Goal: Transaction & Acquisition: Book appointment/travel/reservation

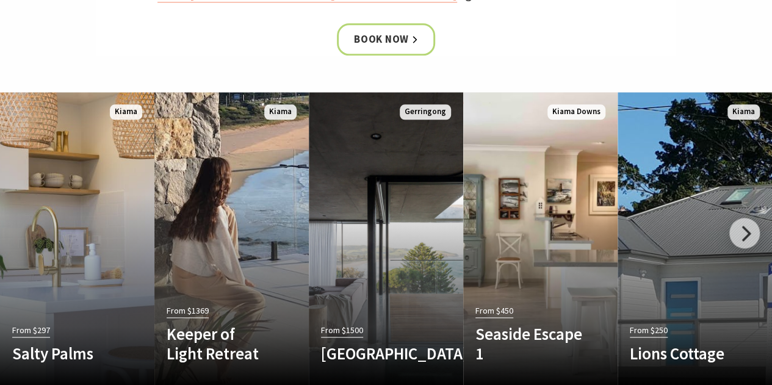
scroll to position [671, 0]
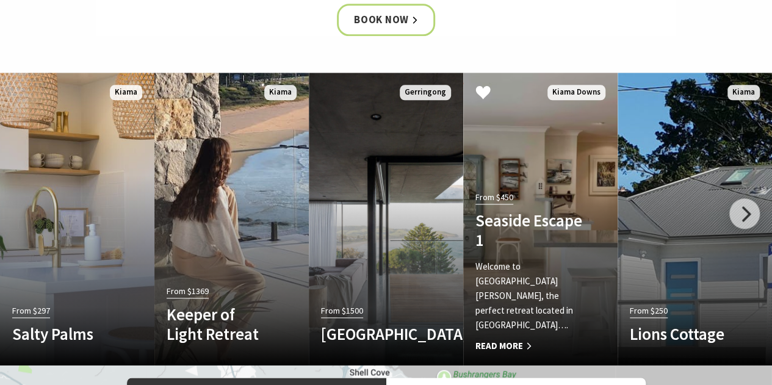
click at [531, 287] on p "Welcome to Seaside Escape 1 Jones Beach, the perfect retreat located in Kiama D…" at bounding box center [528, 295] width 107 height 73
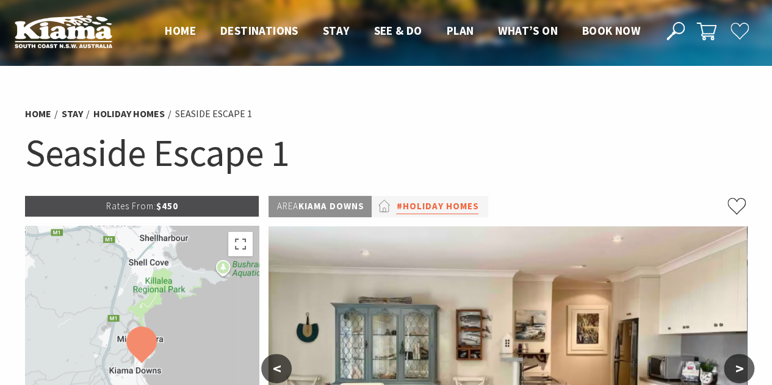
click at [425, 212] on link "#Holiday Homes" at bounding box center [437, 206] width 82 height 15
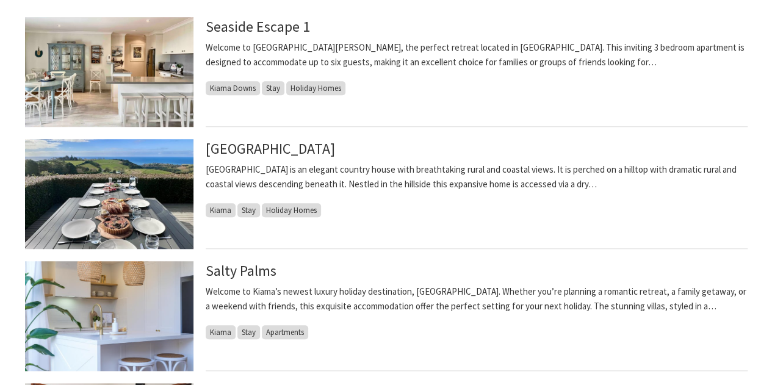
scroll to position [366, 0]
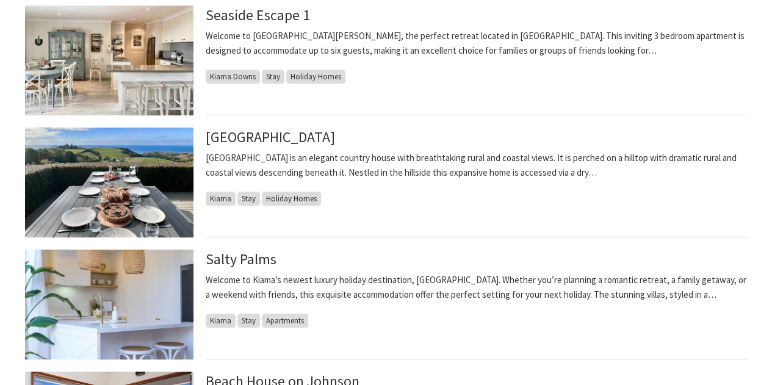
click at [104, 178] on img at bounding box center [109, 183] width 168 height 110
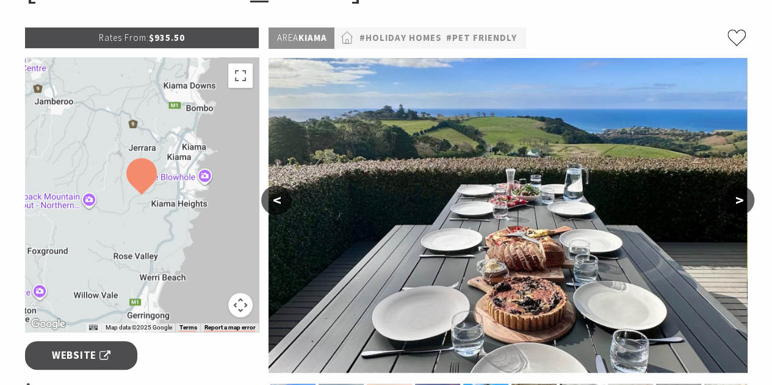
scroll to position [183, 0]
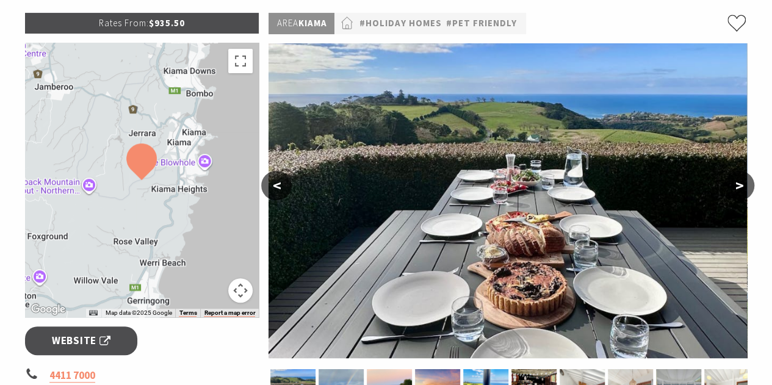
click at [733, 187] on button ">" at bounding box center [739, 185] width 31 height 29
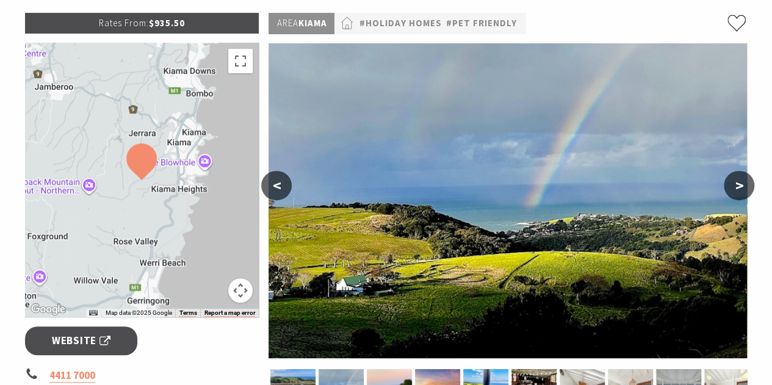
click at [733, 187] on button ">" at bounding box center [739, 185] width 31 height 29
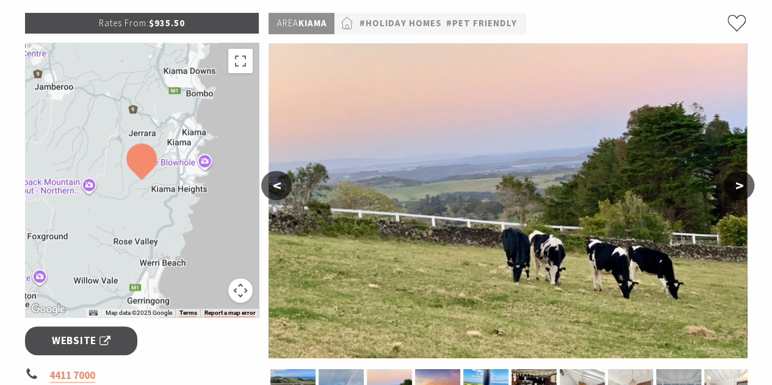
click at [733, 187] on button ">" at bounding box center [739, 185] width 31 height 29
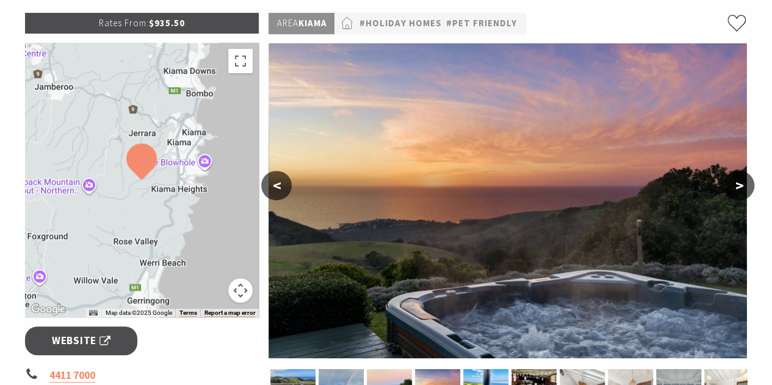
click at [733, 187] on button ">" at bounding box center [739, 185] width 31 height 29
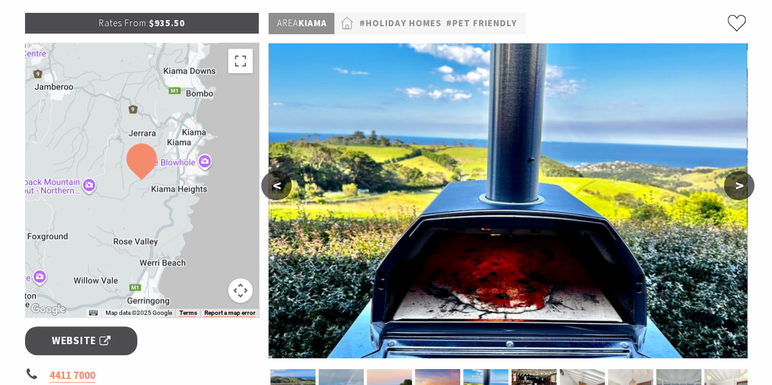
click at [733, 187] on button ">" at bounding box center [739, 185] width 31 height 29
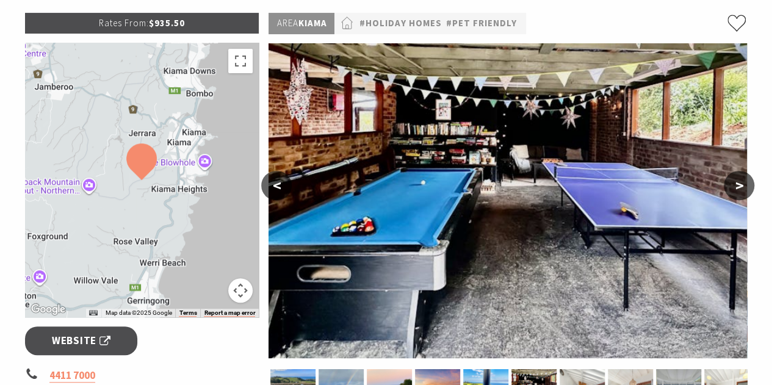
click at [733, 187] on button ">" at bounding box center [739, 185] width 31 height 29
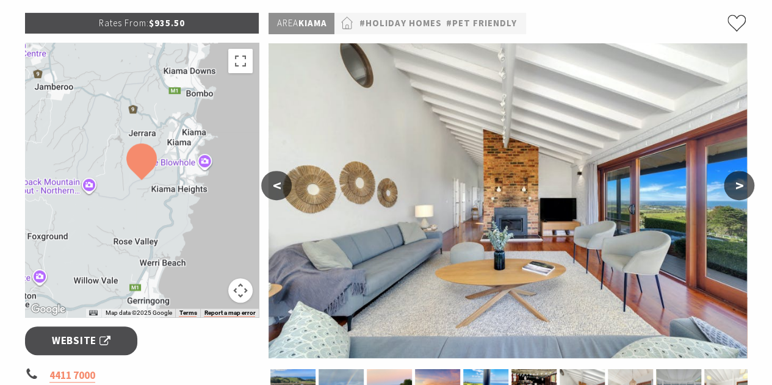
click at [733, 187] on button ">" at bounding box center [739, 185] width 31 height 29
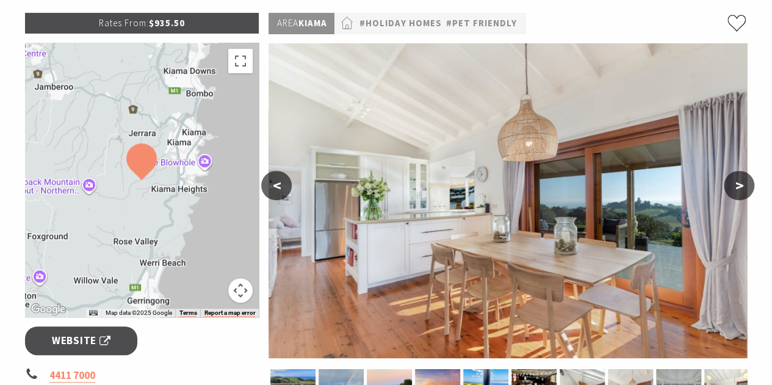
click at [733, 187] on button ">" at bounding box center [739, 185] width 31 height 29
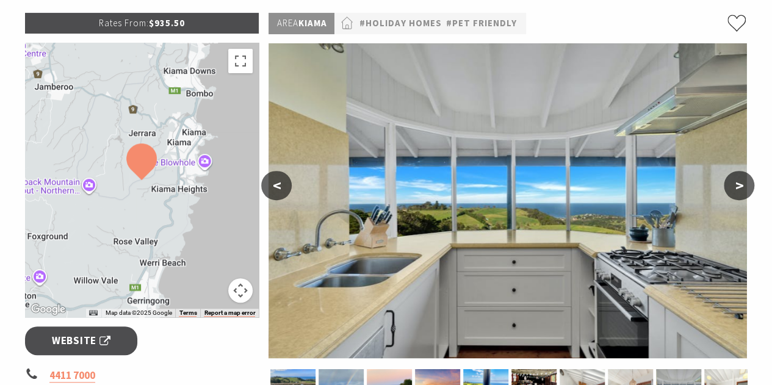
click at [733, 187] on button ">" at bounding box center [739, 185] width 31 height 29
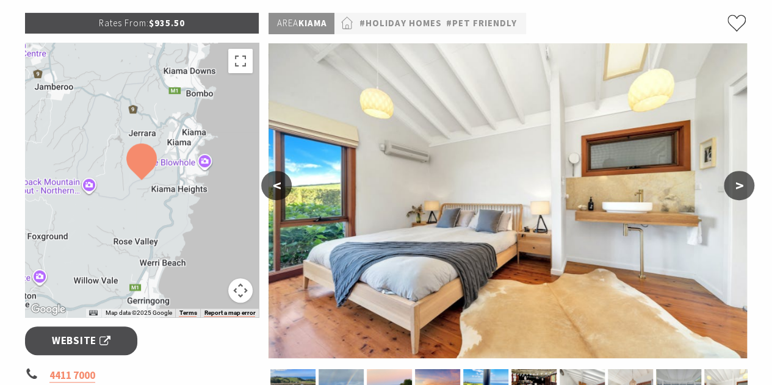
click at [733, 187] on button ">" at bounding box center [739, 185] width 31 height 29
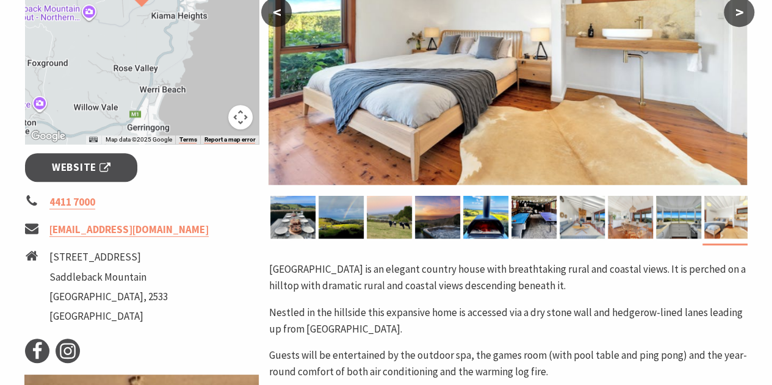
scroll to position [305, 0]
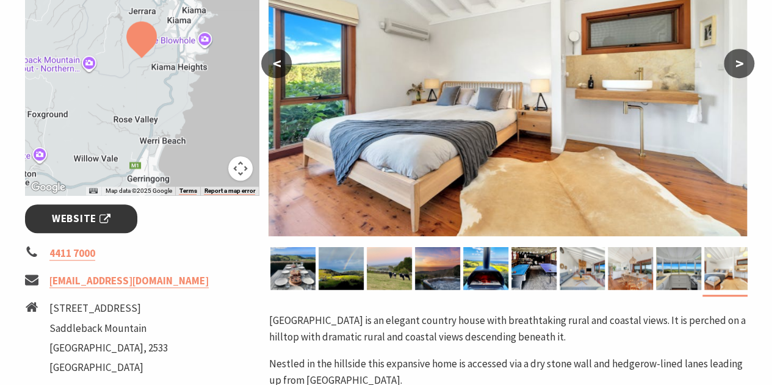
click at [71, 219] on span "Website" at bounding box center [81, 219] width 59 height 16
